Goal: Information Seeking & Learning: Stay updated

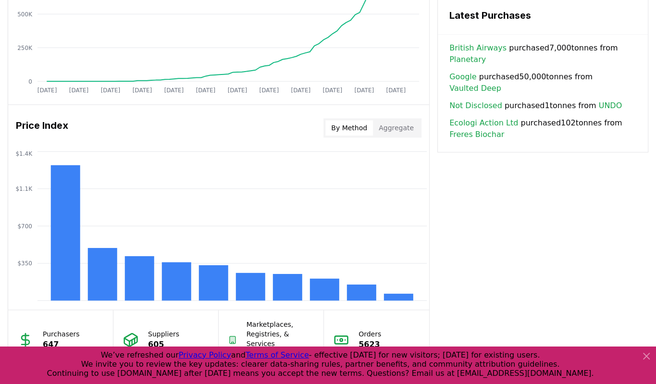
scroll to position [691, 0]
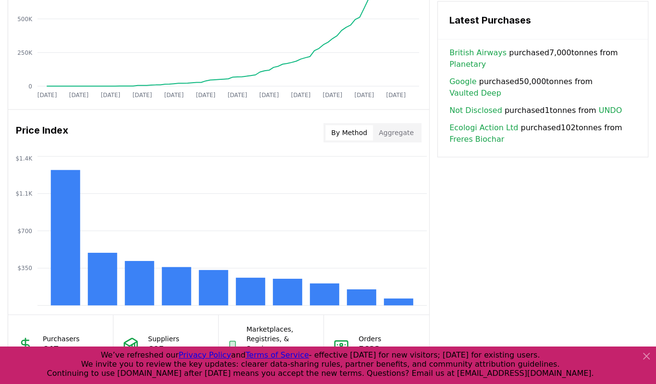
click at [646, 356] on icon at bounding box center [646, 356] width 6 height 6
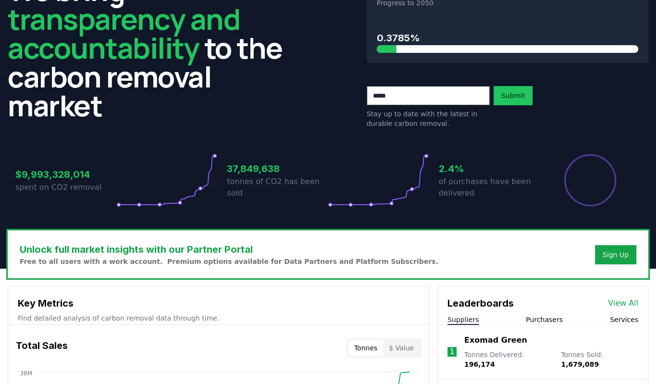
scroll to position [83, 0]
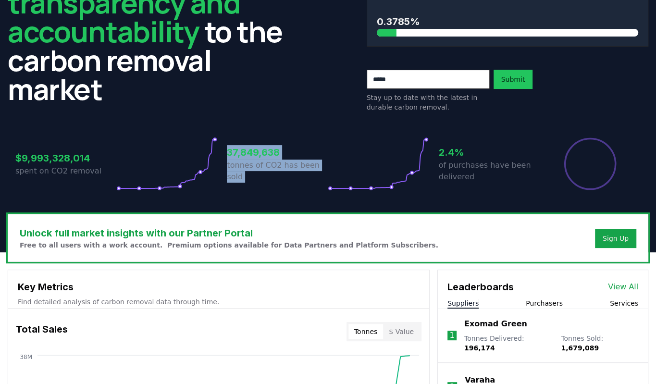
drag, startPoint x: 229, startPoint y: 158, endPoint x: 329, endPoint y: 177, distance: 102.0
click at [329, 177] on div "37,849,638 tonnes of CO2 has been sold" at bounding box center [328, 164] width 202 height 54
drag, startPoint x: 329, startPoint y: 177, endPoint x: 297, endPoint y: 185, distance: 33.3
click at [297, 185] on div "37,849,638 tonnes of CO2 has been sold" at bounding box center [277, 164] width 101 height 54
click at [448, 176] on p "of purchases have been delivered" at bounding box center [488, 170] width 101 height 23
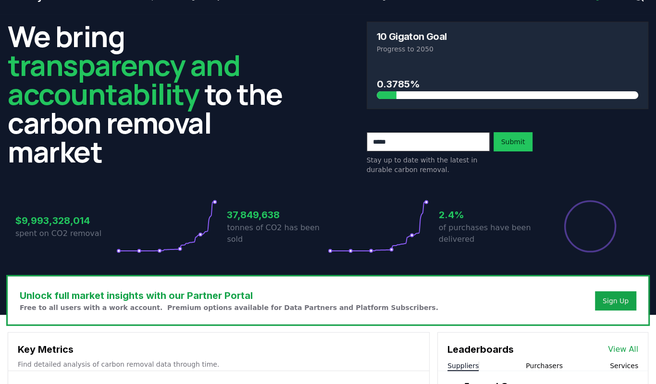
scroll to position [0, 0]
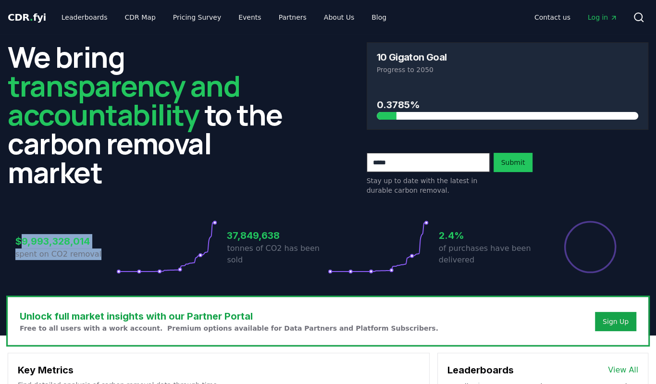
drag, startPoint x: 21, startPoint y: 240, endPoint x: 105, endPoint y: 260, distance: 85.9
click at [105, 260] on div "$9,993,328,014 spent on CO2 removal" at bounding box center [65, 247] width 101 height 54
drag, startPoint x: 105, startPoint y: 260, endPoint x: 69, endPoint y: 269, distance: 36.7
click at [69, 269] on div "$9,993,328,014 spent on CO2 removal" at bounding box center [65, 247] width 101 height 54
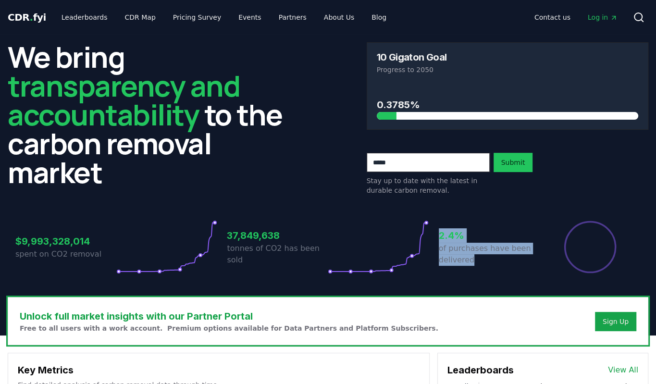
drag, startPoint x: 472, startPoint y: 263, endPoint x: 437, endPoint y: 232, distance: 46.3
click at [437, 232] on div "$9,993,328,014 spent on CO2 removal 37,849,638 tonnes of CO2 has been sold 2.4%…" at bounding box center [327, 247] width 625 height 54
drag, startPoint x: 437, startPoint y: 232, endPoint x: 438, endPoint y: 244, distance: 12.0
click at [438, 244] on div "$9,993,328,014 spent on CO2 removal 37,849,638 tonnes of CO2 has been sold 2.4%…" at bounding box center [327, 247] width 625 height 54
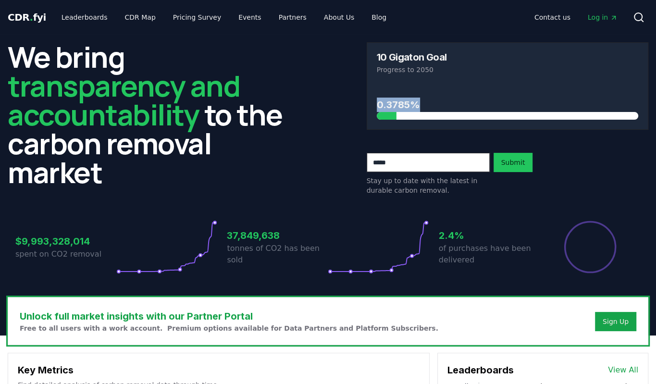
drag, startPoint x: 379, startPoint y: 103, endPoint x: 463, endPoint y: 122, distance: 86.5
click at [463, 122] on div "0.3785%" at bounding box center [507, 106] width 281 height 45
drag, startPoint x: 463, startPoint y: 122, endPoint x: 431, endPoint y: 128, distance: 32.9
click at [431, 128] on div "0.3785%" at bounding box center [507, 106] width 281 height 45
